Goal: Information Seeking & Learning: Learn about a topic

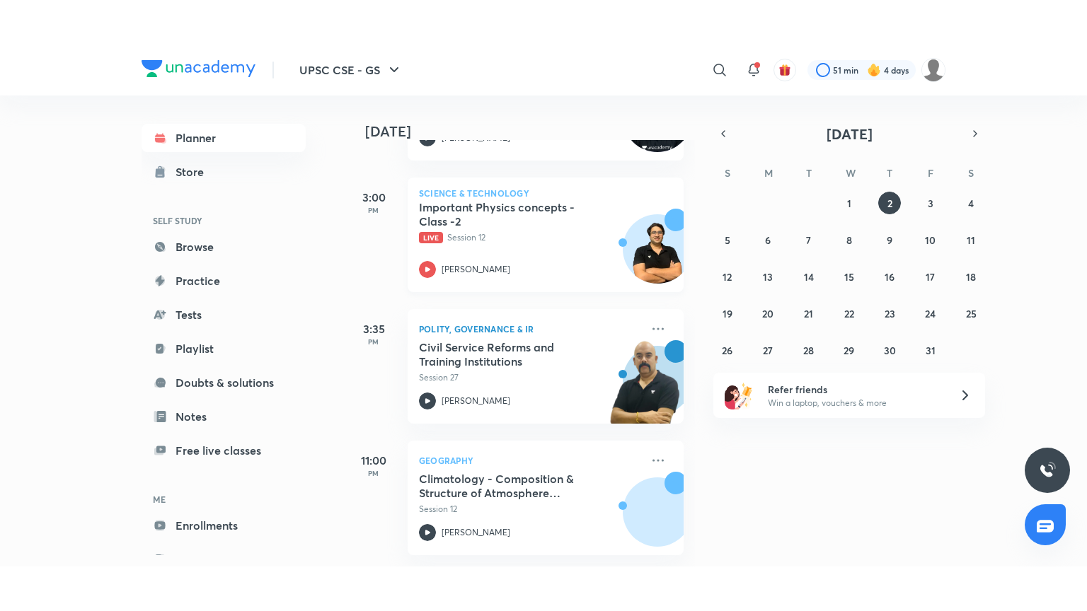
scroll to position [581, 0]
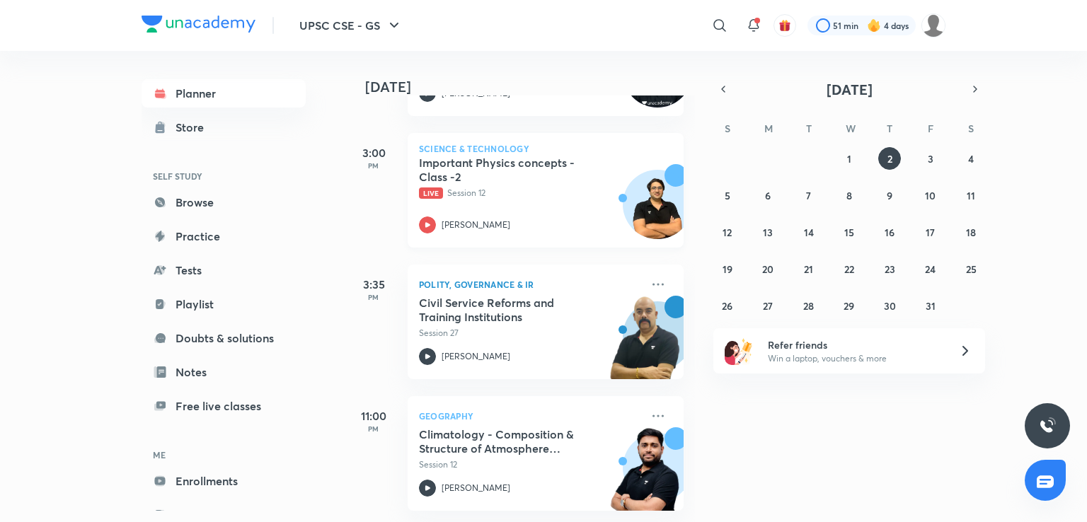
click at [507, 193] on div "Important Physics concepts - Class -2 Live Session 12 Saurabh Pandey" at bounding box center [530, 195] width 222 height 78
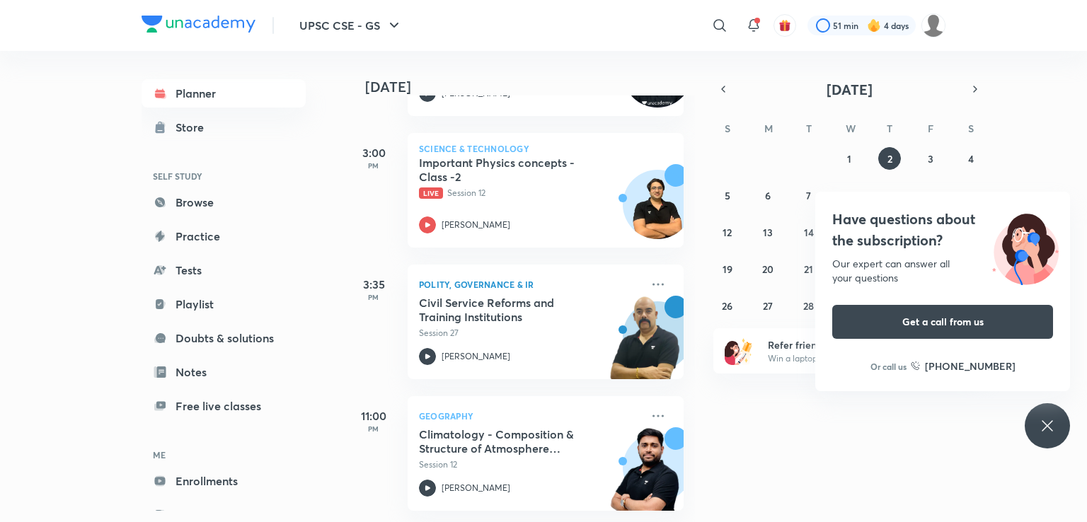
scroll to position [492, 0]
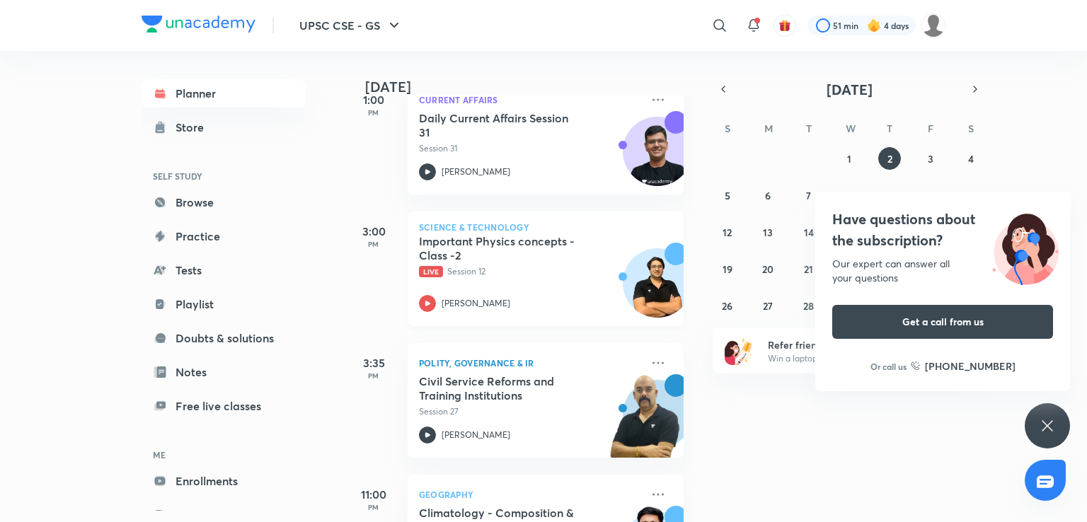
click at [484, 272] on p "Live Session 12" at bounding box center [530, 271] width 222 height 13
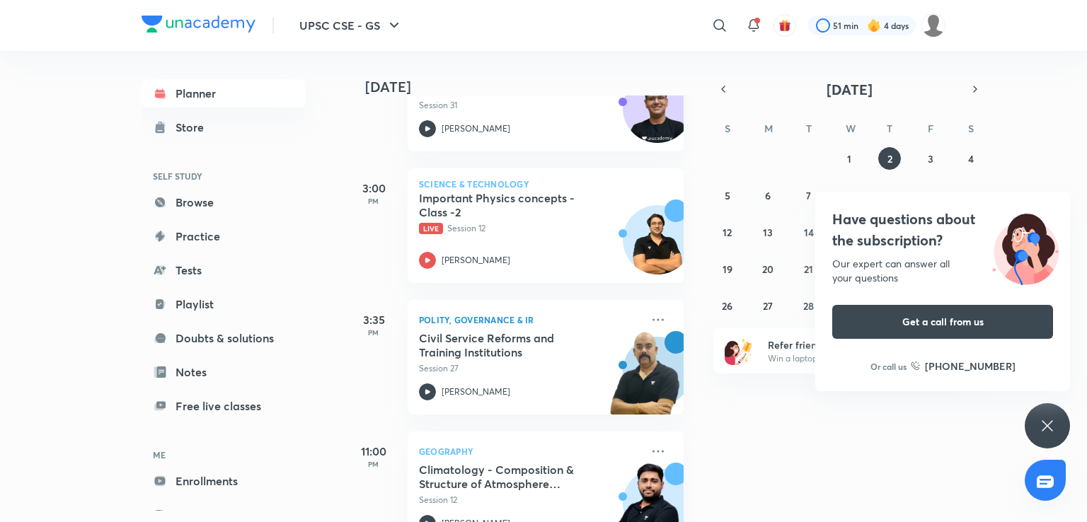
scroll to position [510, 0]
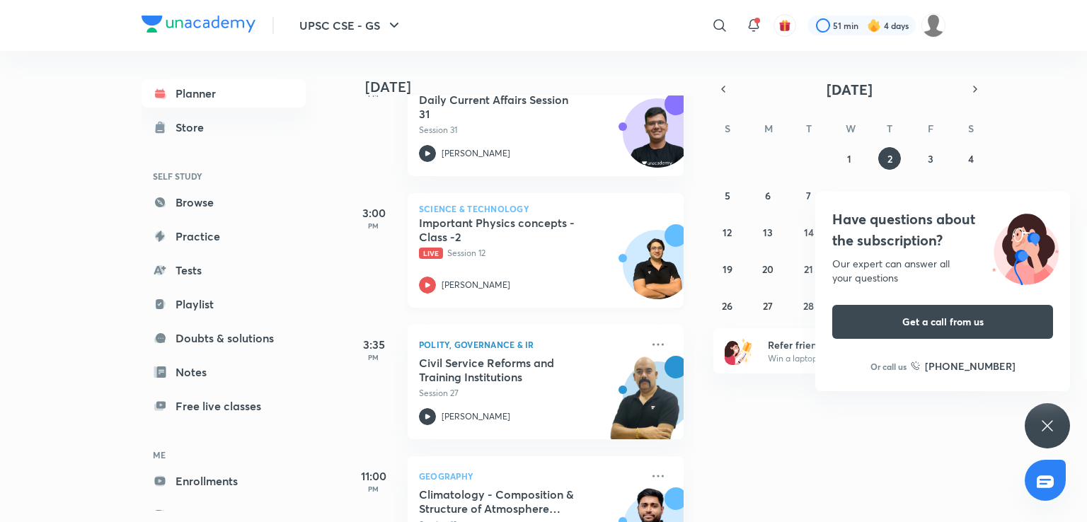
click at [540, 254] on p "Live Session 12" at bounding box center [530, 253] width 222 height 13
